Goal: Find specific page/section: Find specific page/section

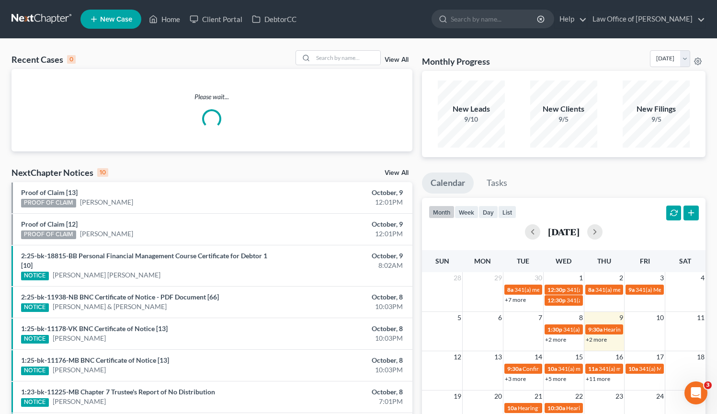
click at [52, 22] on link at bounding box center [42, 19] width 61 height 17
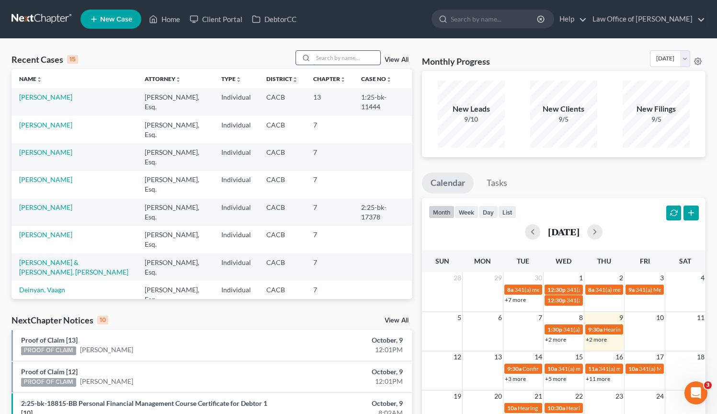
click at [326, 60] on input "search" at bounding box center [346, 58] width 67 height 14
type input "[PERSON_NAME]"
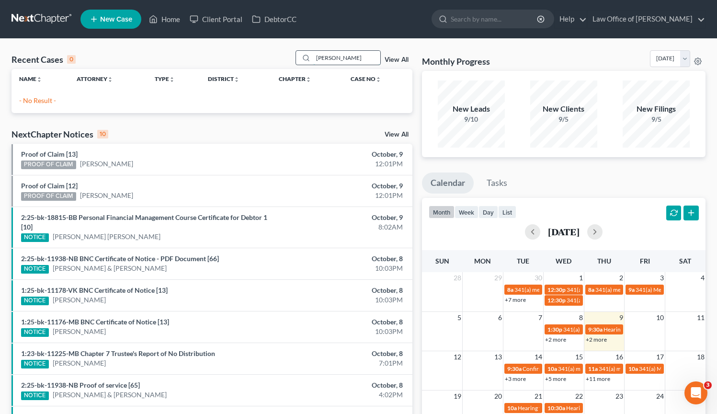
drag, startPoint x: 352, startPoint y: 57, endPoint x: 311, endPoint y: 61, distance: 41.9
click at [311, 61] on div "[PERSON_NAME]" at bounding box center [338, 57] width 85 height 15
